Goal: Task Accomplishment & Management: Manage account settings

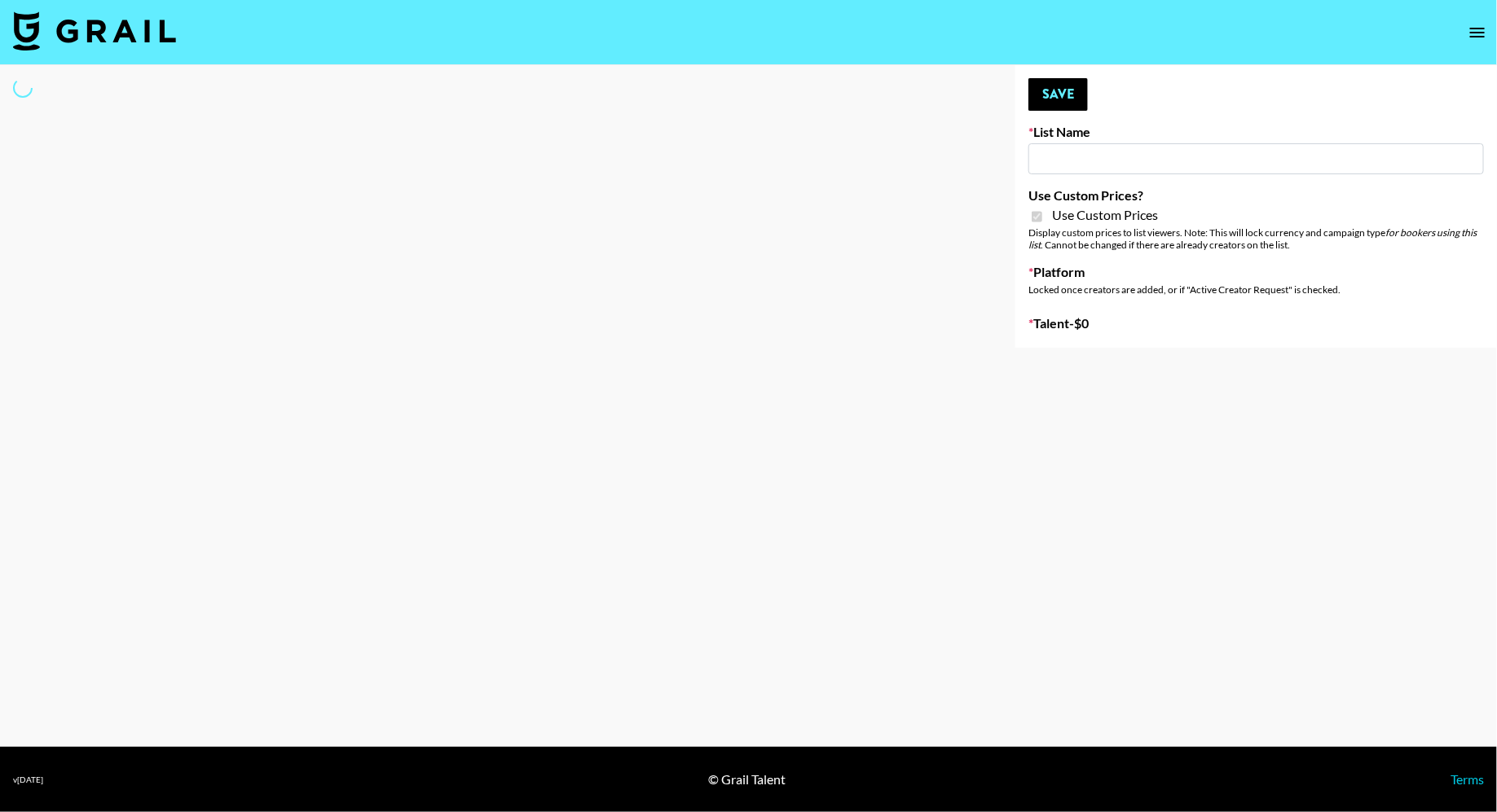
type input "Ever Clean"
checkbox input "true"
select select "Brand"
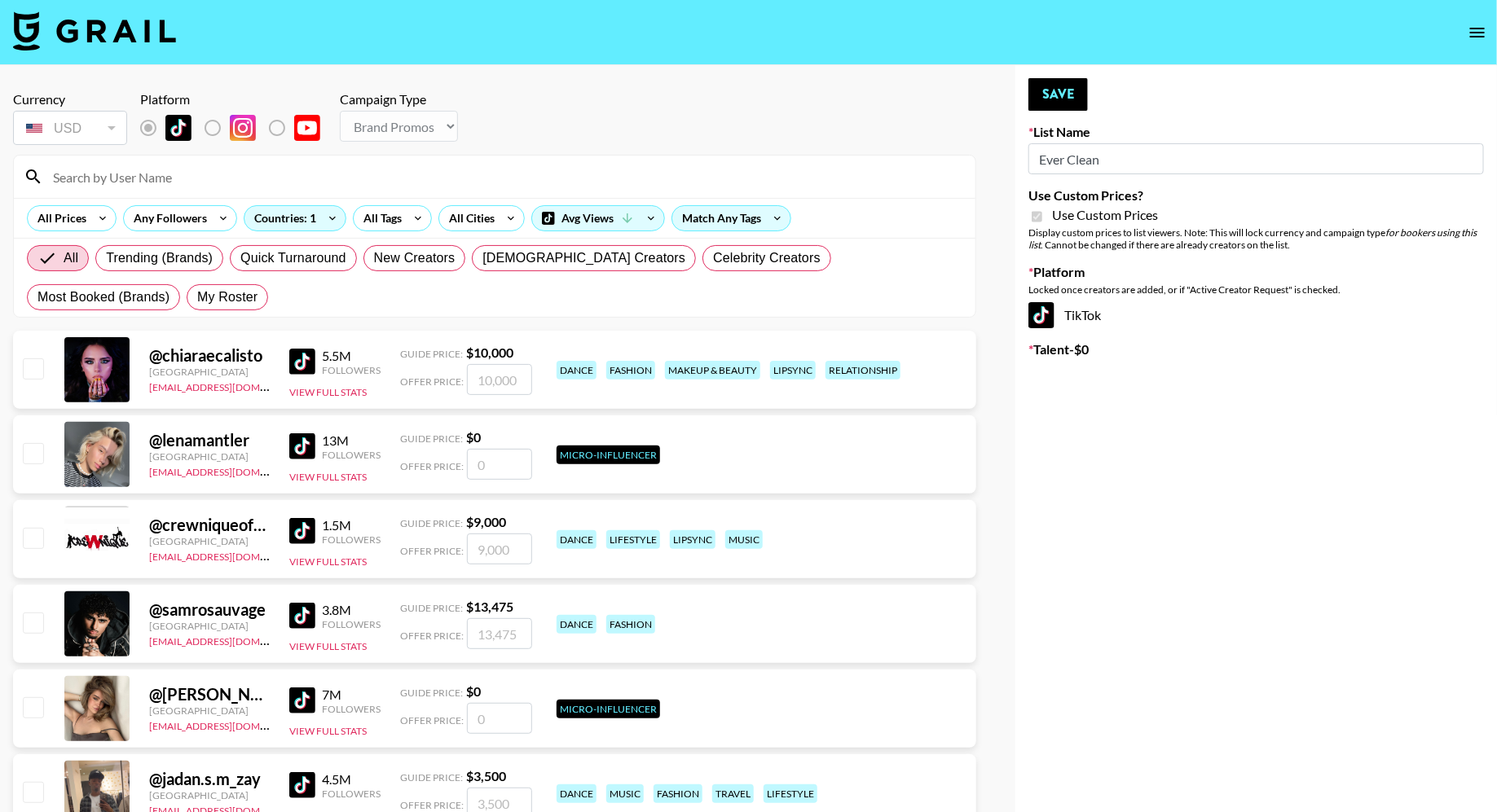
click at [369, 183] on input at bounding box center [504, 177] width 922 height 26
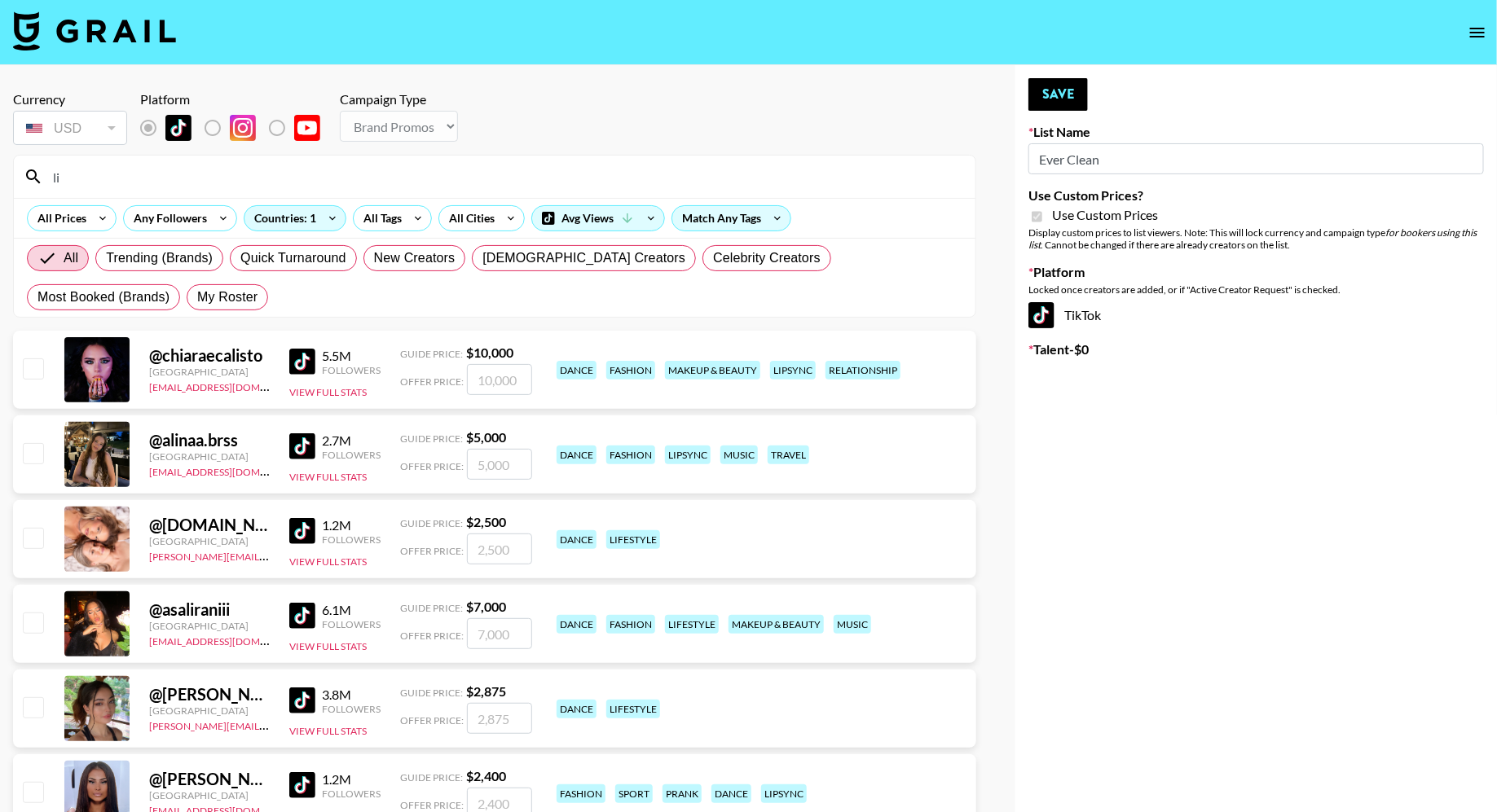
type input "l"
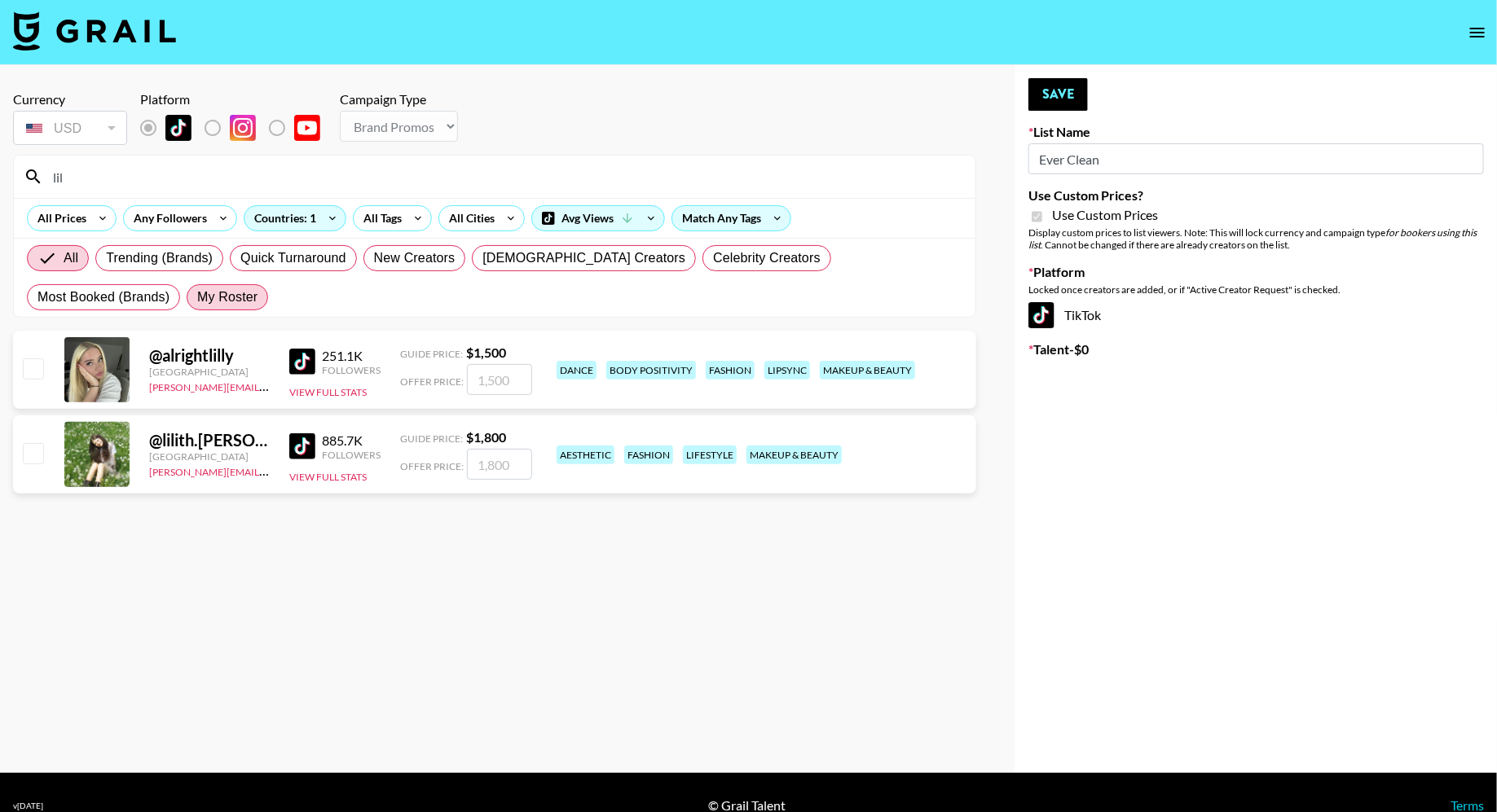
type input "lil"
click at [187, 307] on label "My Roster" at bounding box center [228, 297] width 82 height 26
click at [198, 298] on input "My Roster" at bounding box center [198, 298] width 0 height 0
radio input "true"
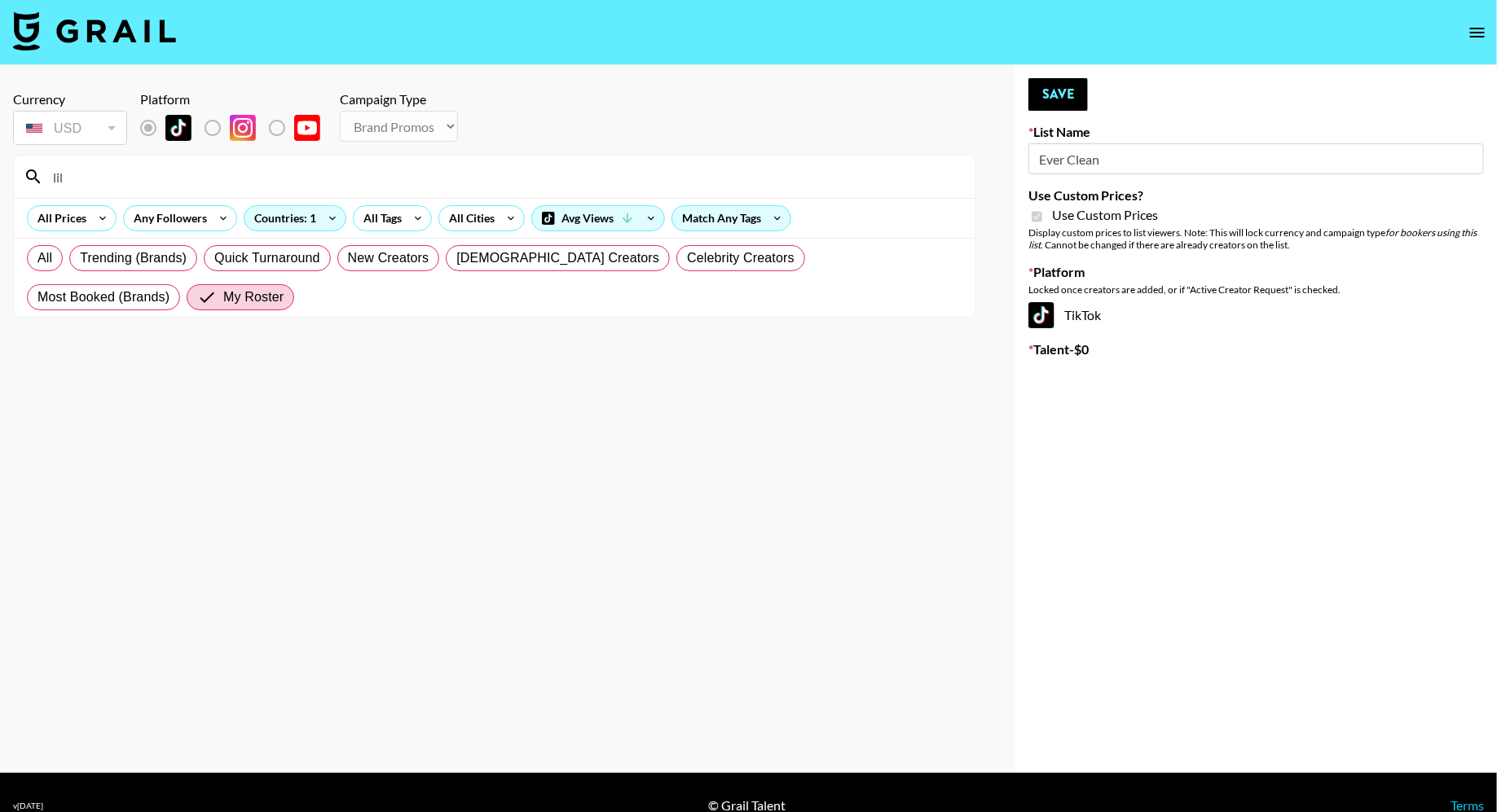
click at [136, 181] on input "lil" at bounding box center [504, 177] width 922 height 26
type input "l"
click at [239, 328] on section "Currency USD USD ​ Platform Campaign Type Choose Type... Song Promos Brand Prom…" at bounding box center [494, 419] width 963 height 682
click at [133, 183] on input at bounding box center [504, 177] width 922 height 26
click at [92, 312] on div "All Trending (Brands) Quick Turnaround New Creators LGBTQIA+ Creators Celebrity…" at bounding box center [494, 278] width 942 height 78
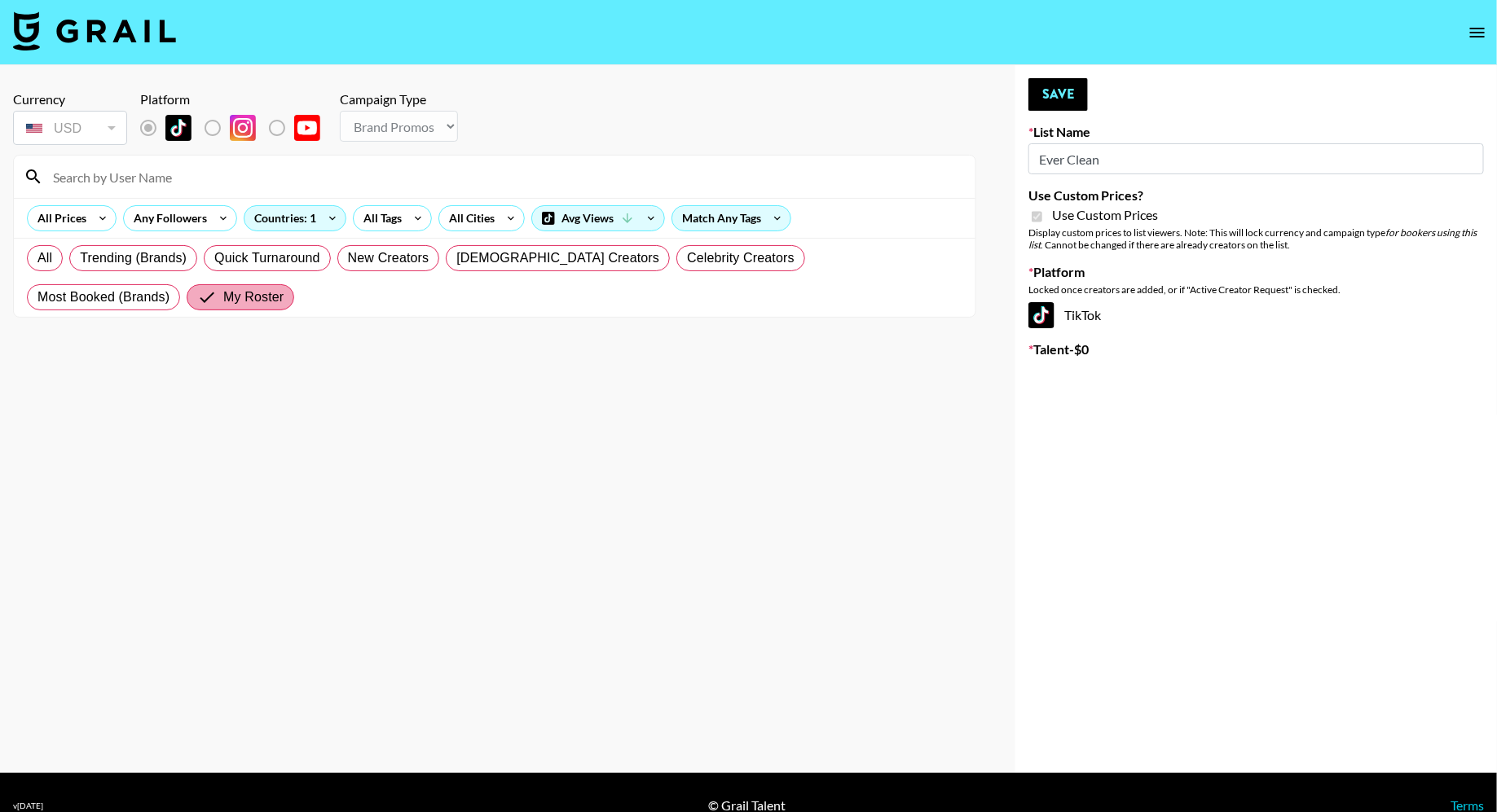
click at [223, 302] on span "My Roster" at bounding box center [253, 297] width 60 height 19
click at [198, 302] on input "My Roster" at bounding box center [210, 297] width 26 height 19
click at [169, 288] on span "Most Booked (Brands)" at bounding box center [103, 297] width 132 height 19
click at [37, 298] on input "Most Booked (Brands)" at bounding box center [37, 298] width 0 height 0
radio input "true"
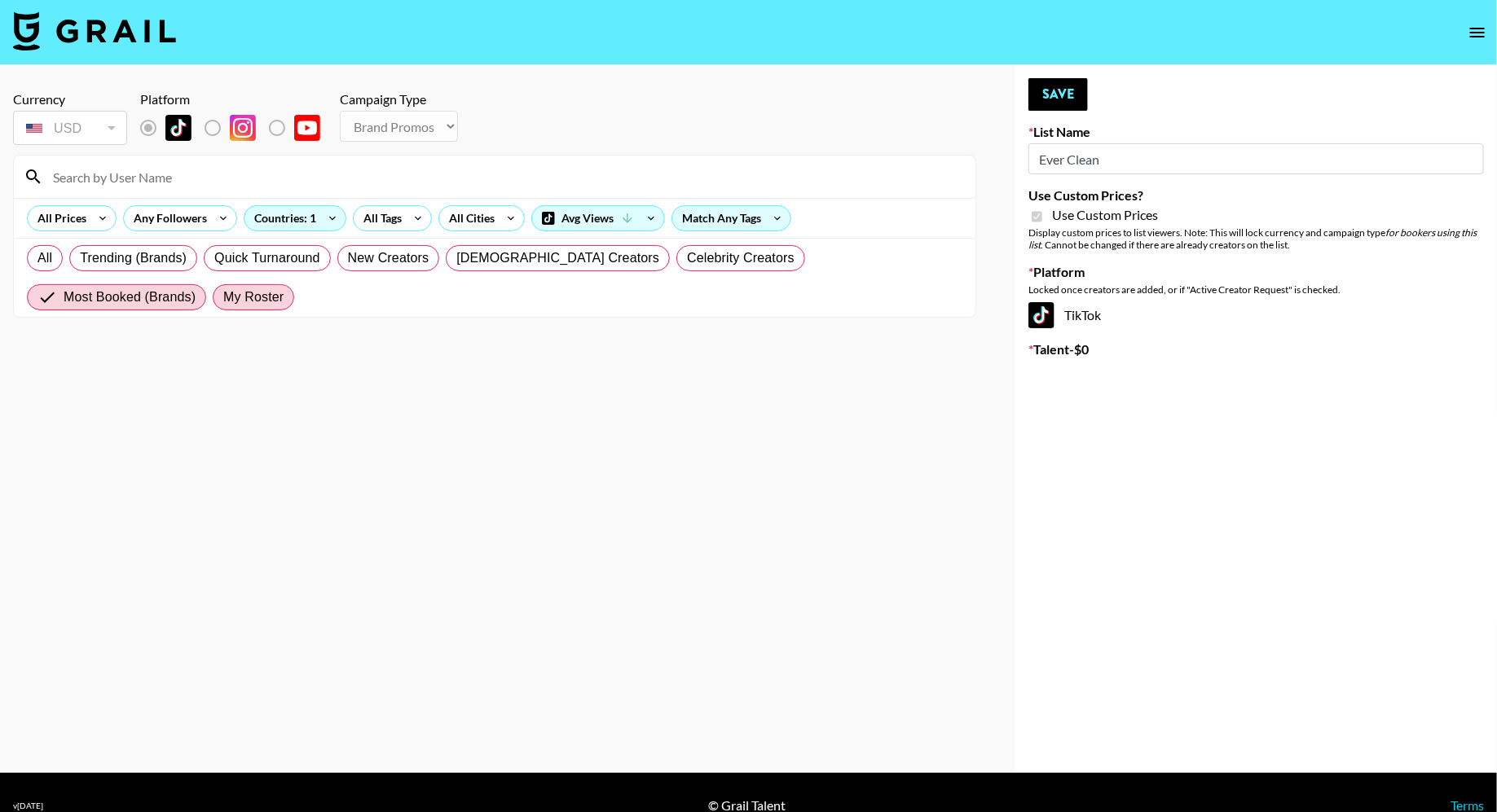
click at [223, 293] on span "My Roster" at bounding box center [253, 297] width 60 height 19
click at [223, 298] on input "My Roster" at bounding box center [223, 298] width 0 height 0
radio input "true"
click at [37, 260] on span "All" at bounding box center [45, 258] width 15 height 19
click at [37, 259] on input "All" at bounding box center [37, 259] width 0 height 0
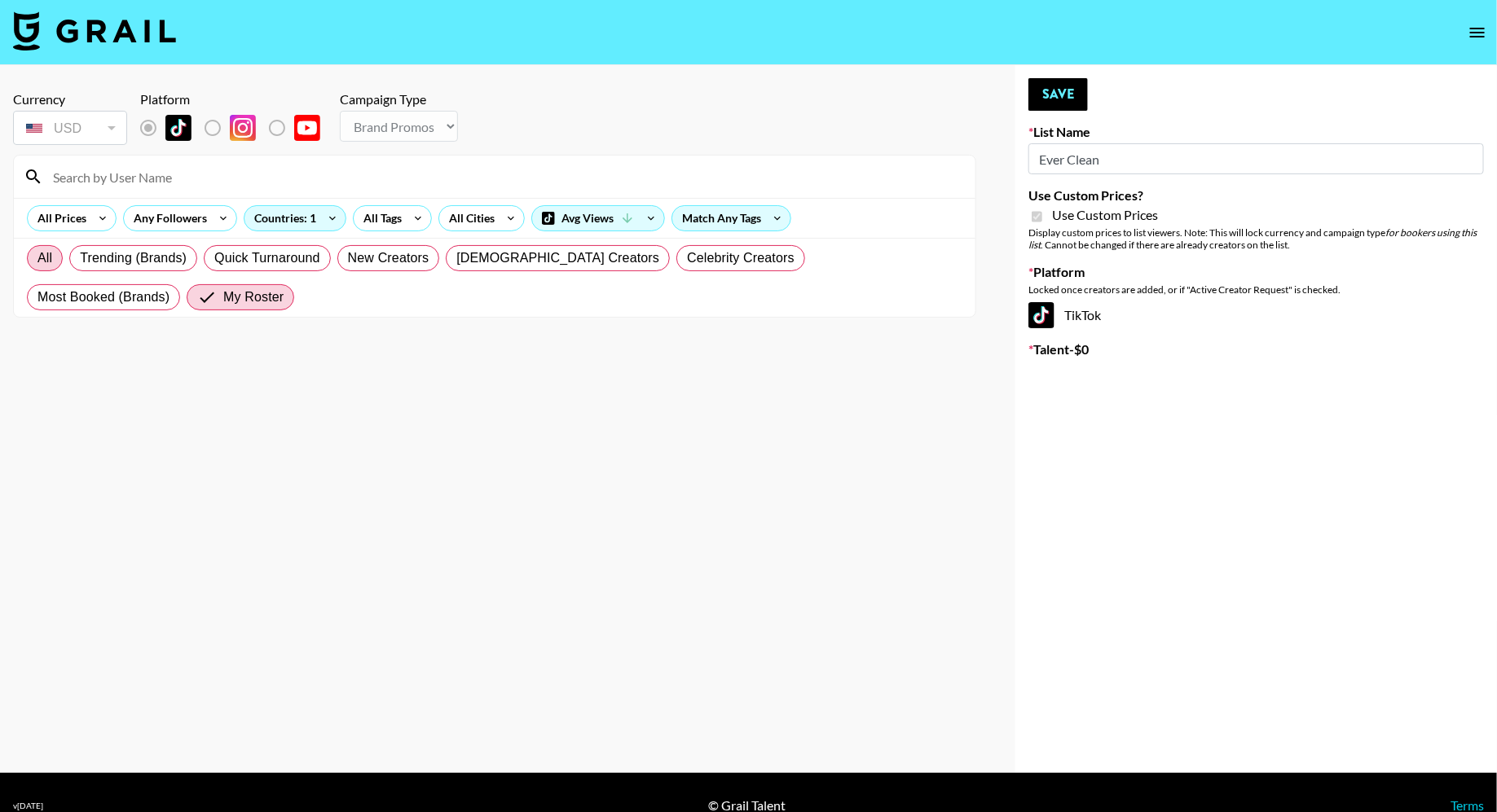
radio input "true"
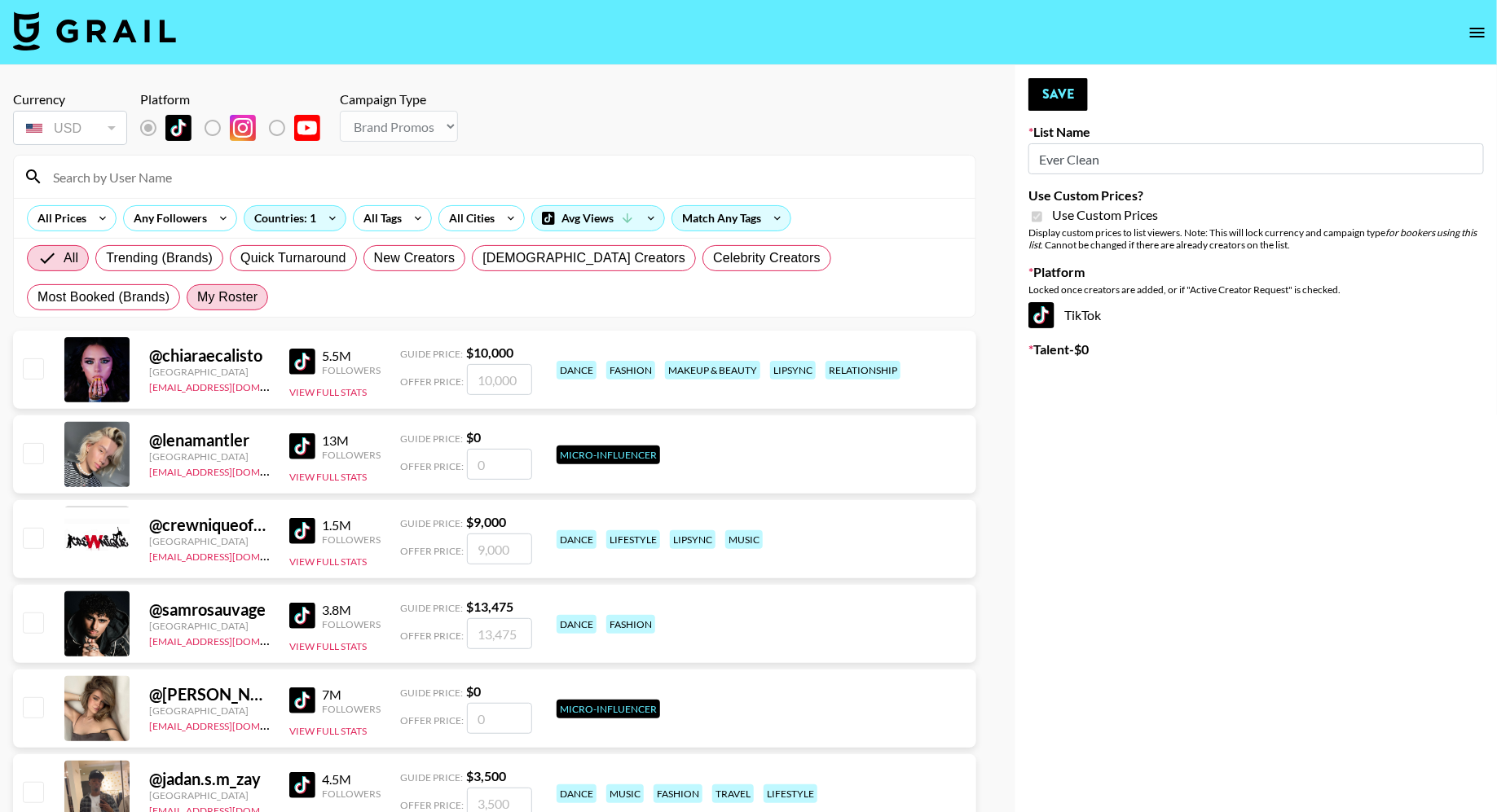
click at [198, 297] on span "My Roster" at bounding box center [228, 297] width 60 height 19
click at [198, 298] on input "My Roster" at bounding box center [198, 298] width 0 height 0
radio input "true"
